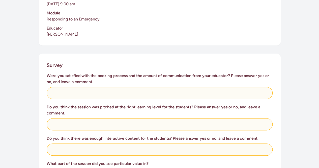
scroll to position [177, 0]
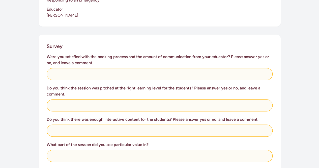
click at [136, 61] on div "Were you satisfied with the booking process and the amount of communication fro…" at bounding box center [160, 67] width 226 height 26
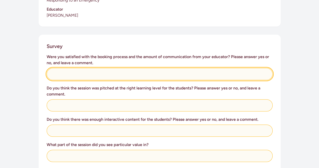
click at [126, 68] on input "text" at bounding box center [160, 74] width 226 height 12
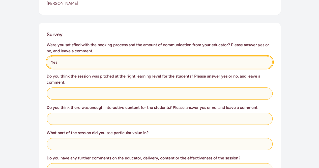
scroll to position [190, 0]
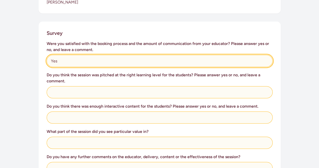
type input "Yes"
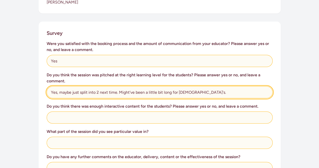
type input "Yes, maybe just split into 2 next time. Might've been a little bit long for [DE…"
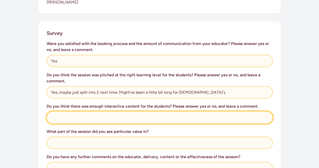
click at [148, 116] on input "text" at bounding box center [160, 117] width 226 height 12
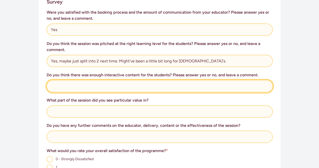
scroll to position [222, 0]
type input "e"
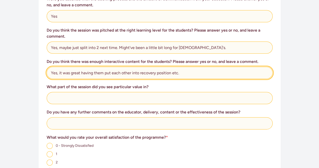
scroll to position [235, 0]
type input "Yes, it was great having them put each other into recovery position etc."
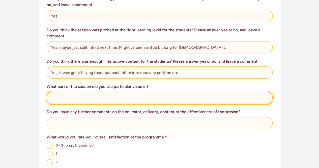
click at [117, 96] on input "text" at bounding box center [160, 98] width 226 height 12
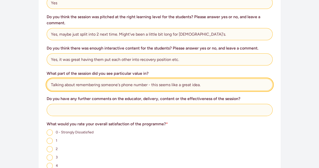
scroll to position [254, 0]
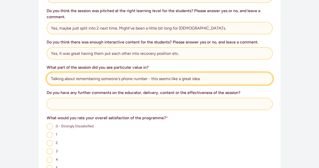
type input "Talking about remembering someone's phone number - this seems like a great idea."
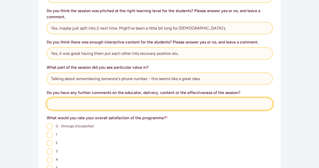
click at [117, 98] on input "text" at bounding box center [160, 104] width 226 height 12
type input "n"
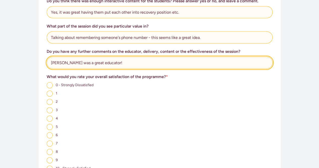
scroll to position [310, 0]
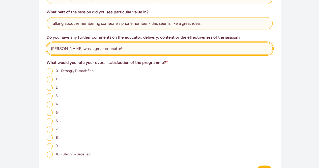
type input "[PERSON_NAME] was a great educator!"
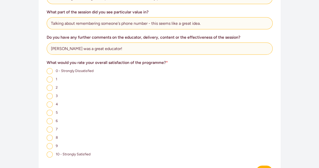
click at [48, 134] on input "8" at bounding box center [50, 137] width 6 height 6
radio input "true"
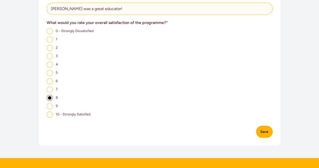
scroll to position [352, 0]
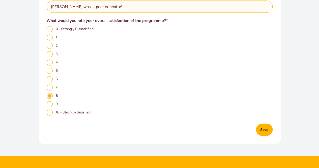
click at [258, 126] on button "Save" at bounding box center [264, 129] width 17 height 12
